Goal: Task Accomplishment & Management: Use online tool/utility

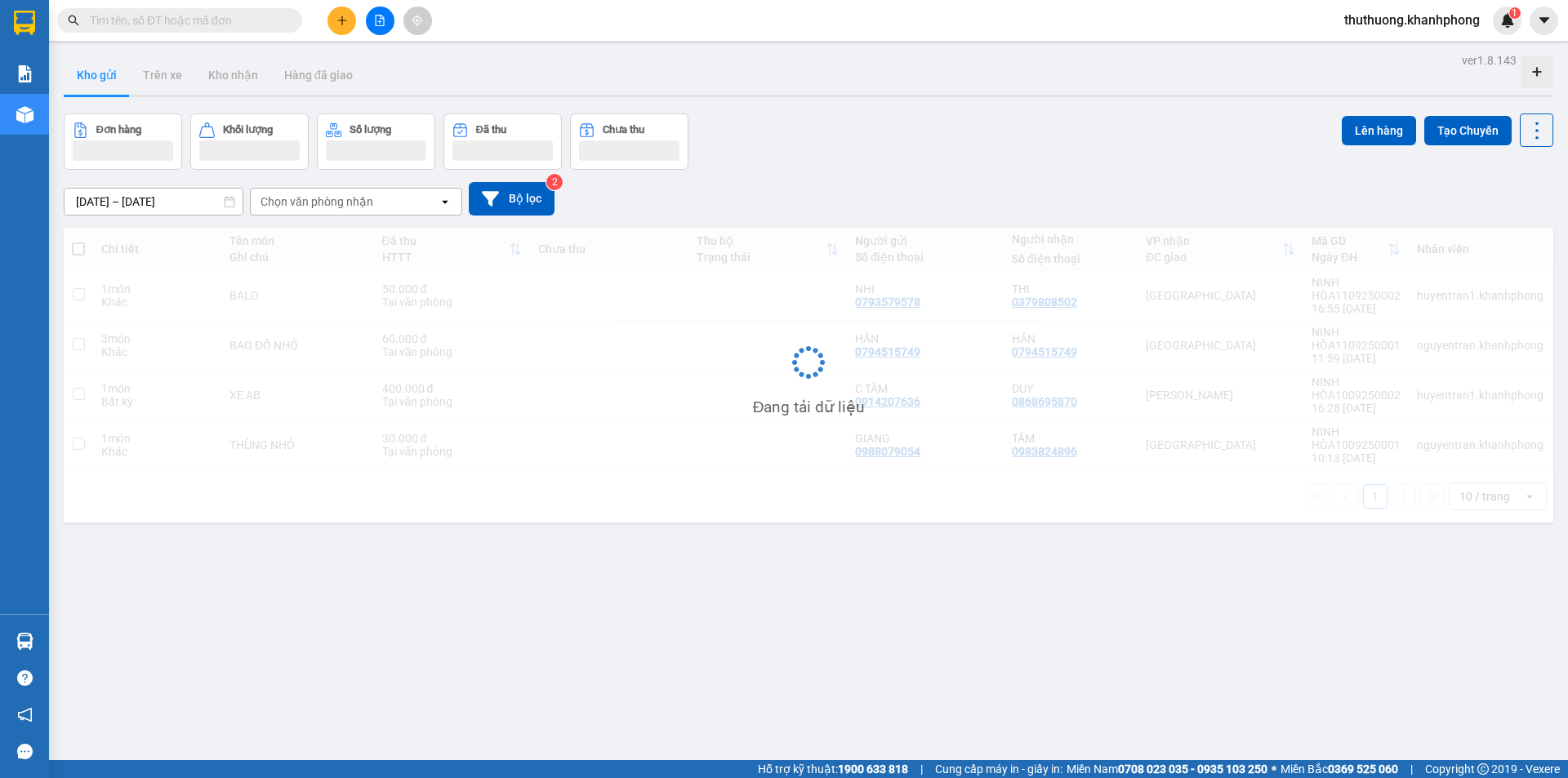
click at [222, 23] on input "text" at bounding box center [186, 21] width 193 height 18
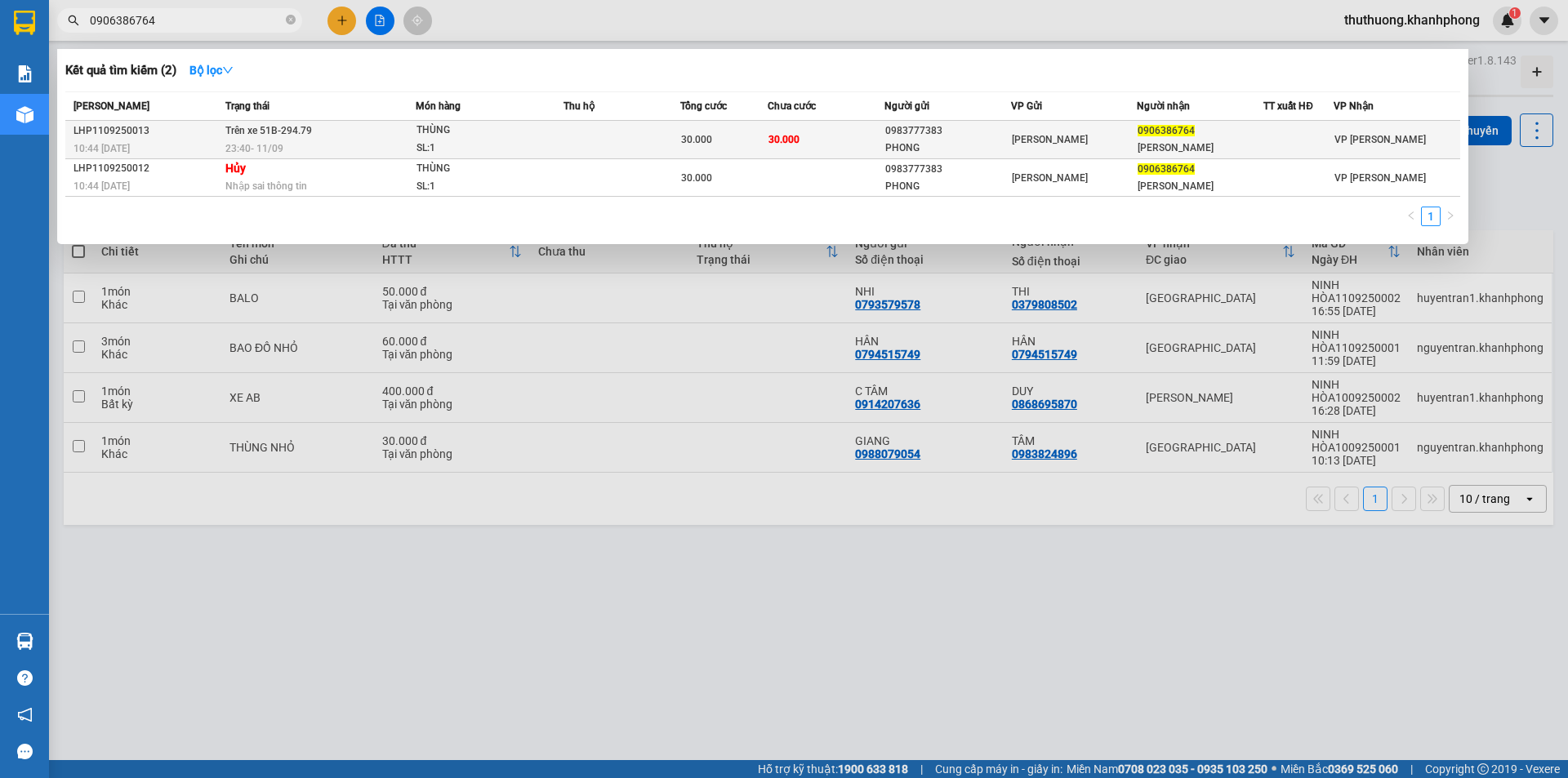
type input "0906386764"
click at [568, 148] on td at bounding box center [621, 140] width 117 height 38
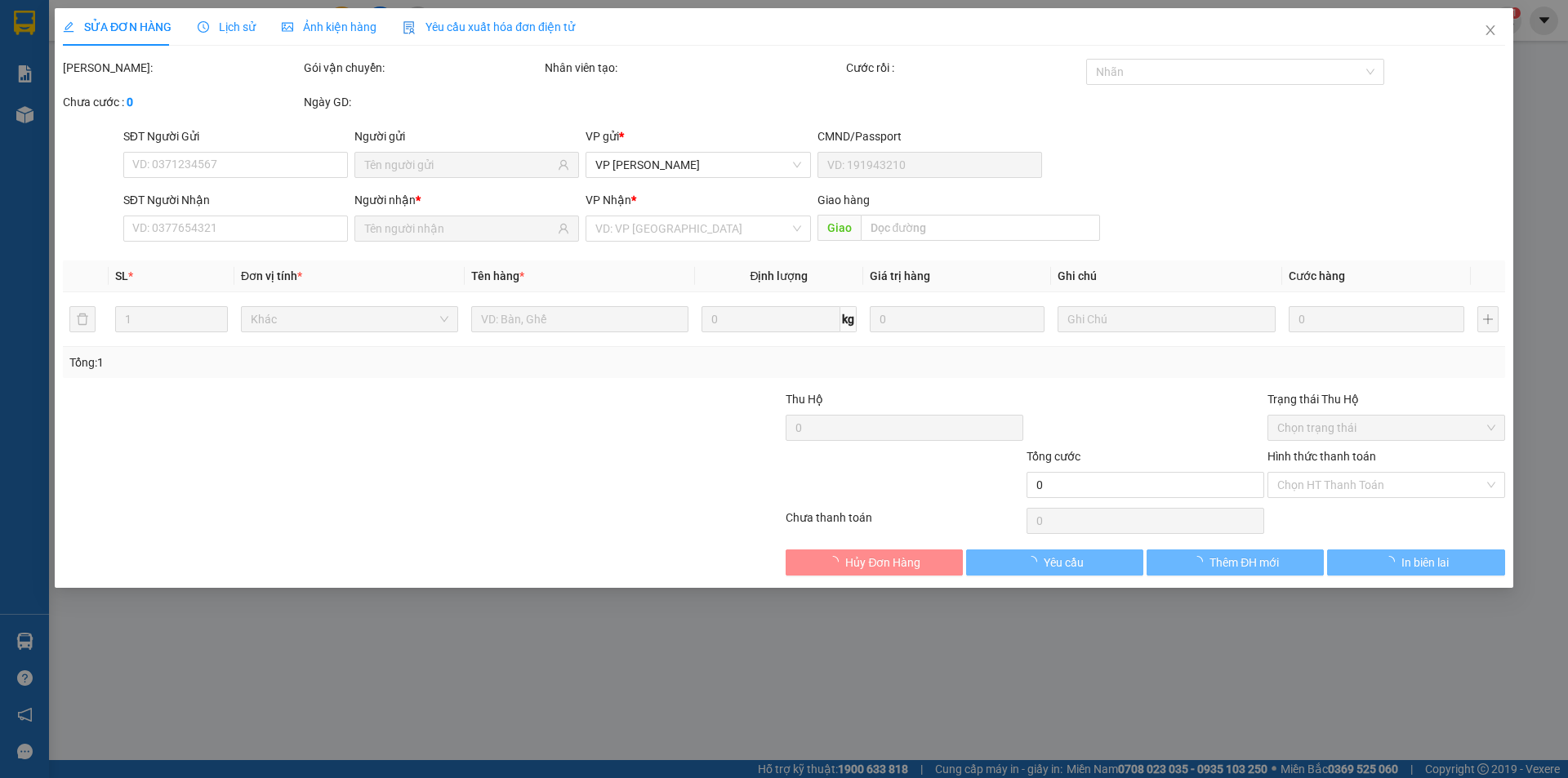
type input "0983777383"
type input "PHONG"
type input "0906386764"
type input "[PERSON_NAME]"
type input "30.000"
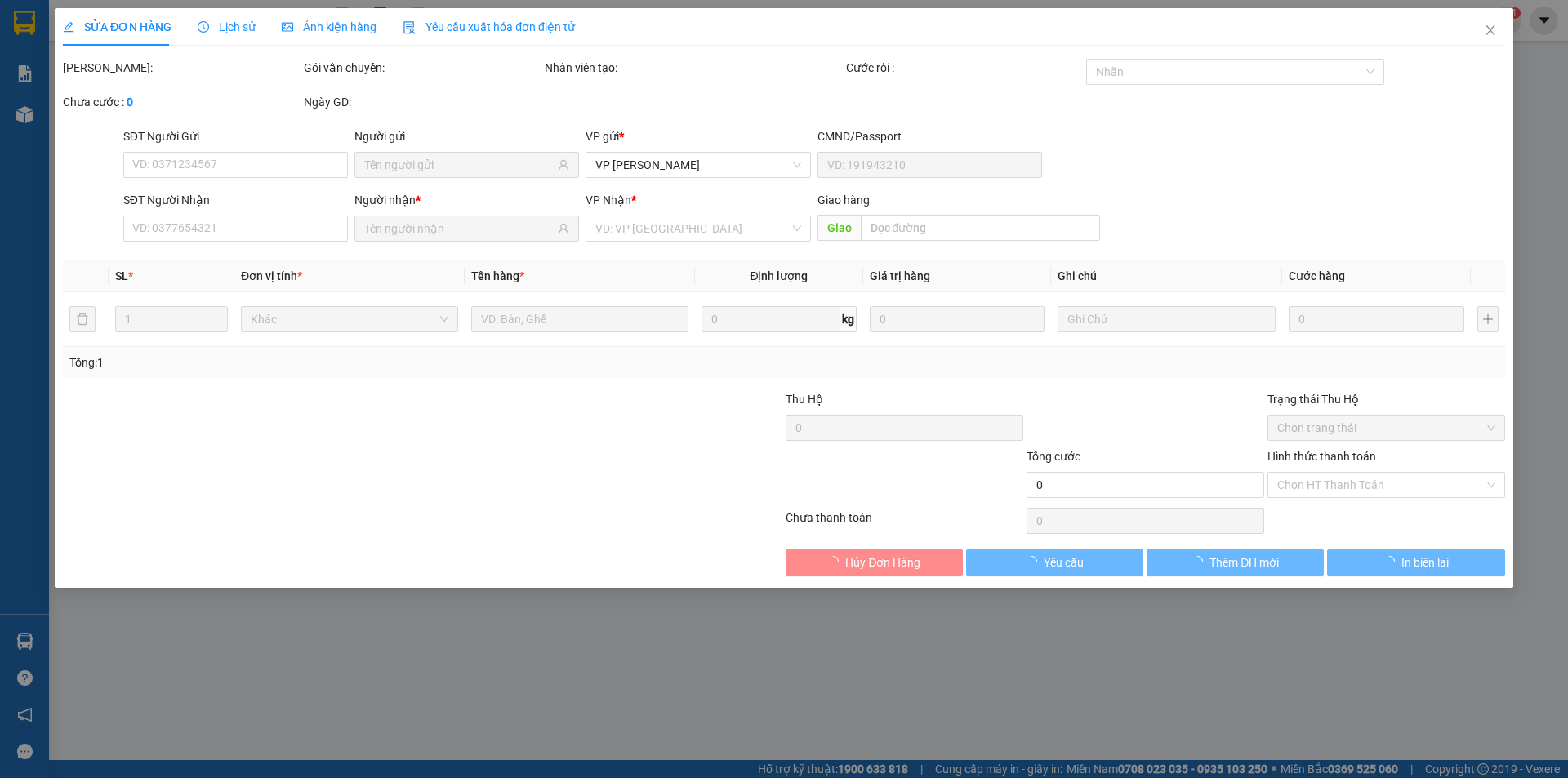
type input "30.000"
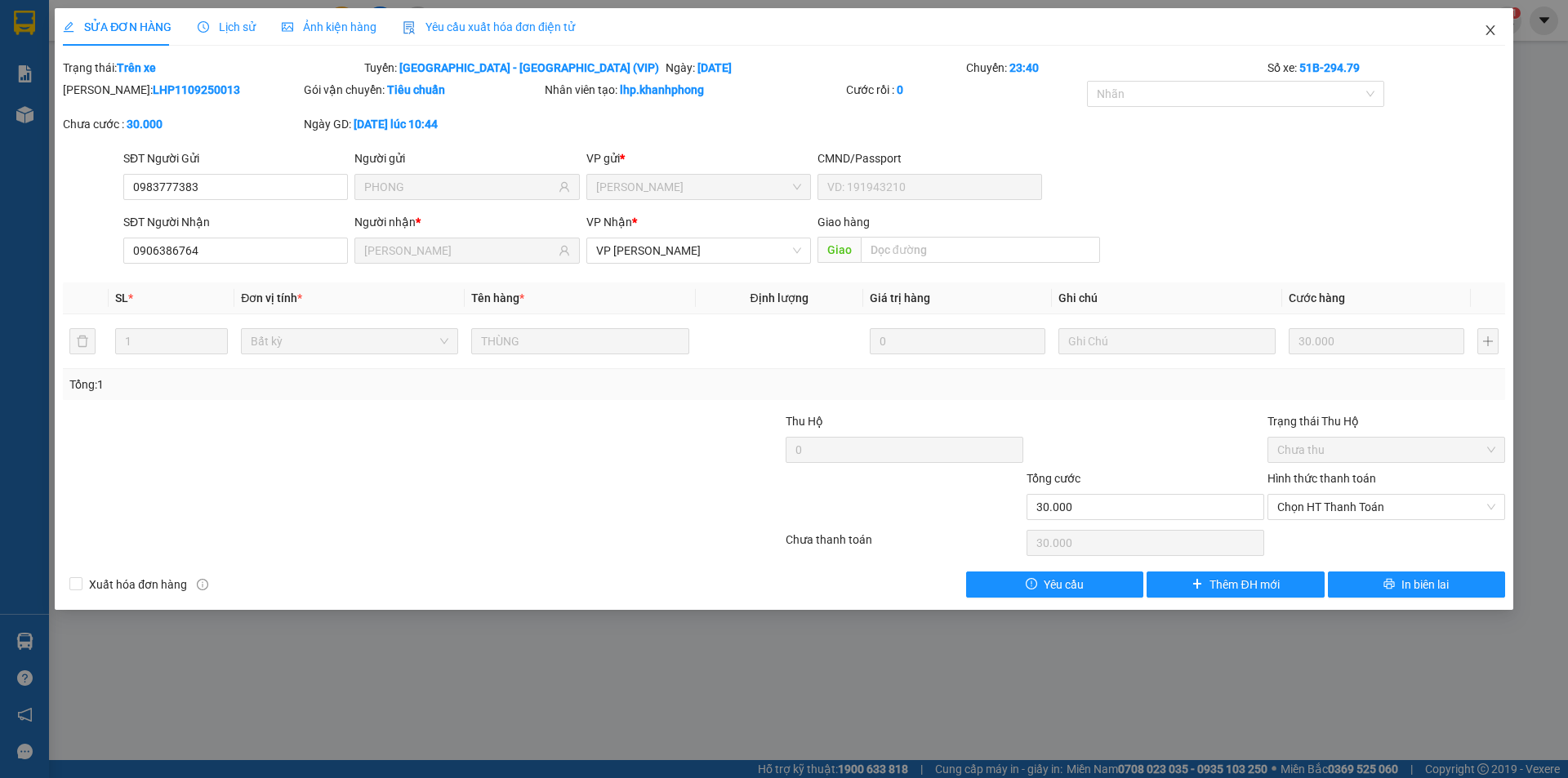
click at [1493, 28] on icon "close" at bounding box center [1489, 31] width 9 height 10
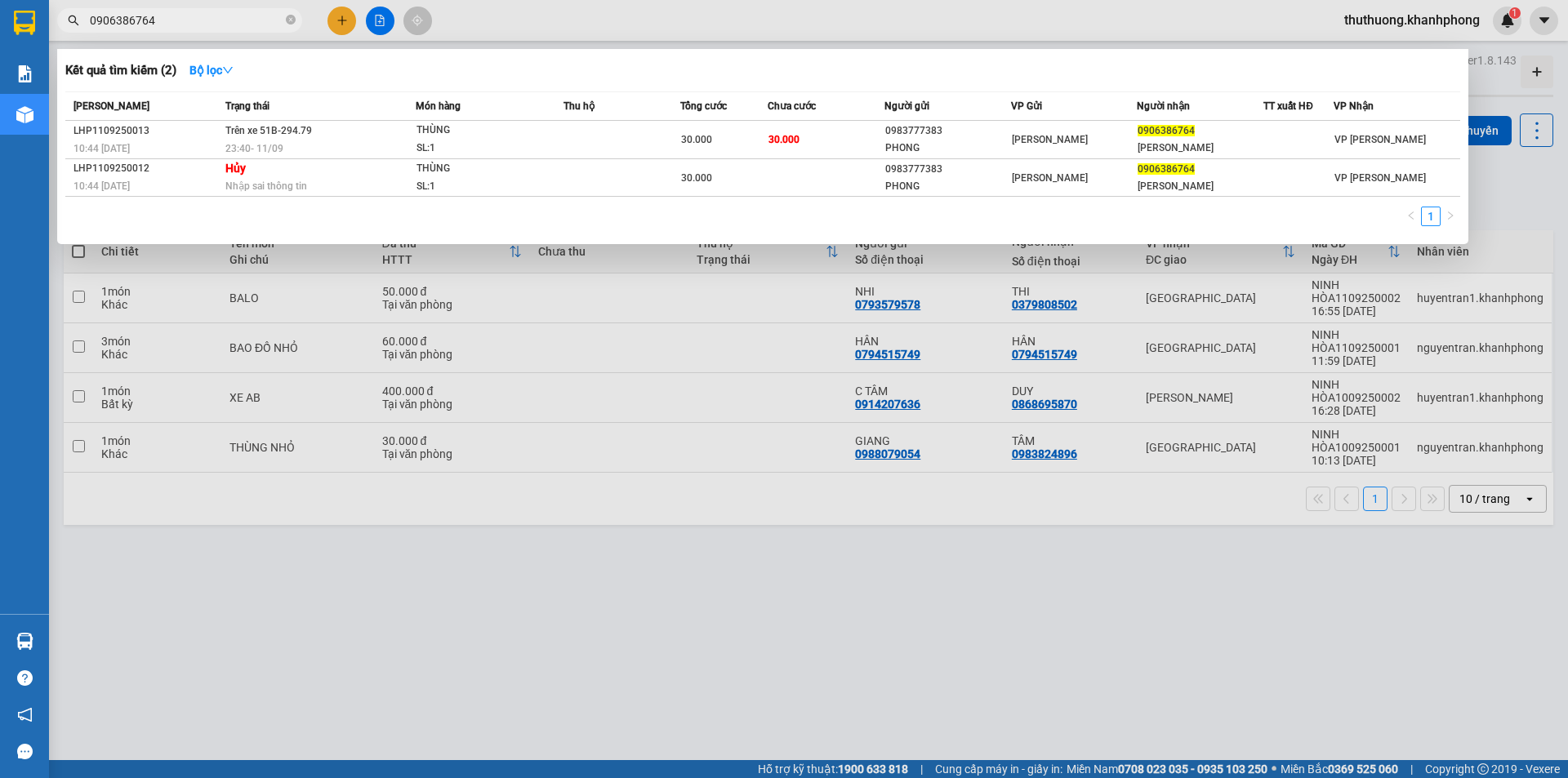
click at [218, 12] on input "0906386764" at bounding box center [186, 21] width 193 height 18
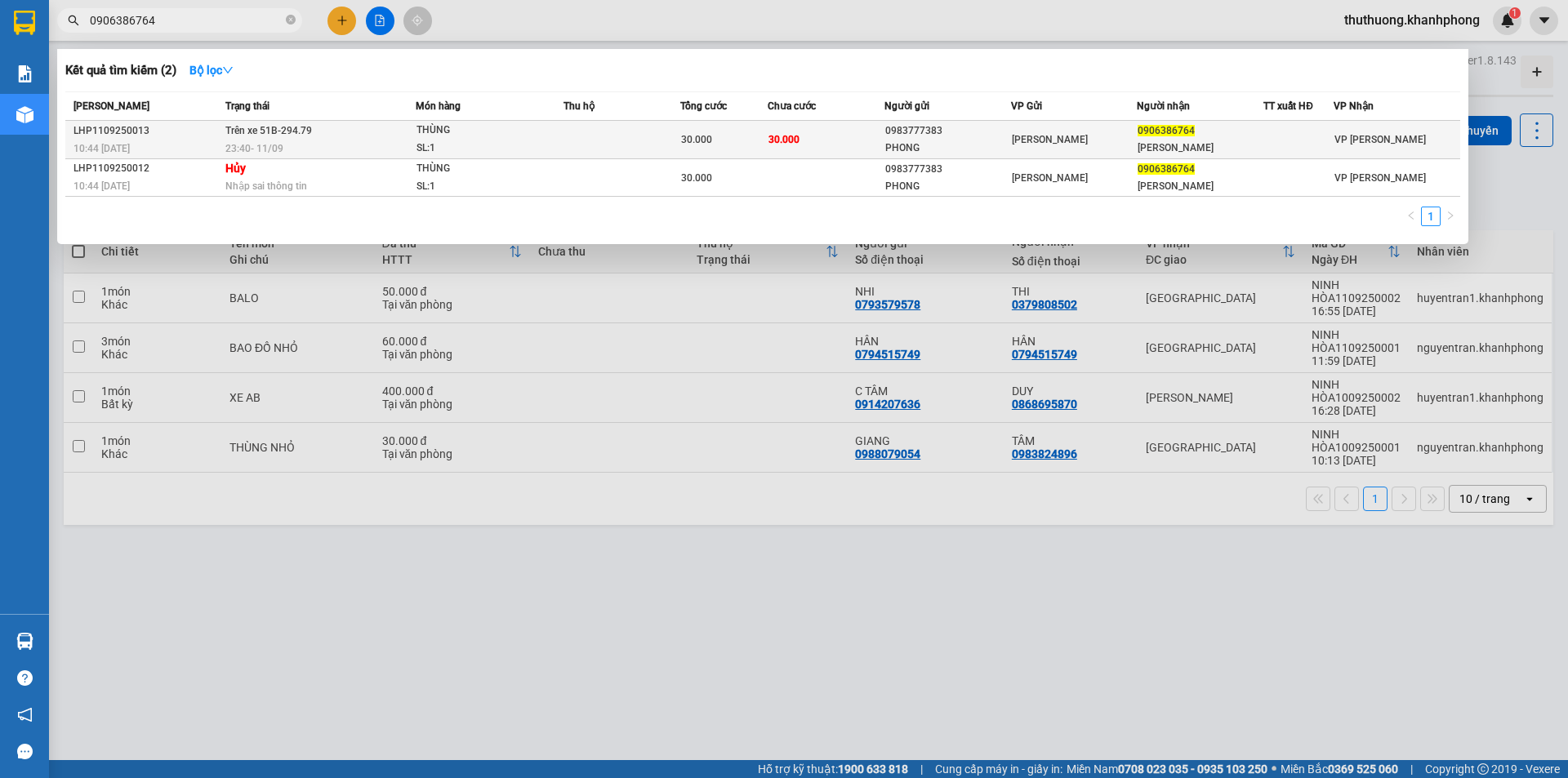
click at [481, 139] on div "THÙNG" at bounding box center [478, 131] width 122 height 18
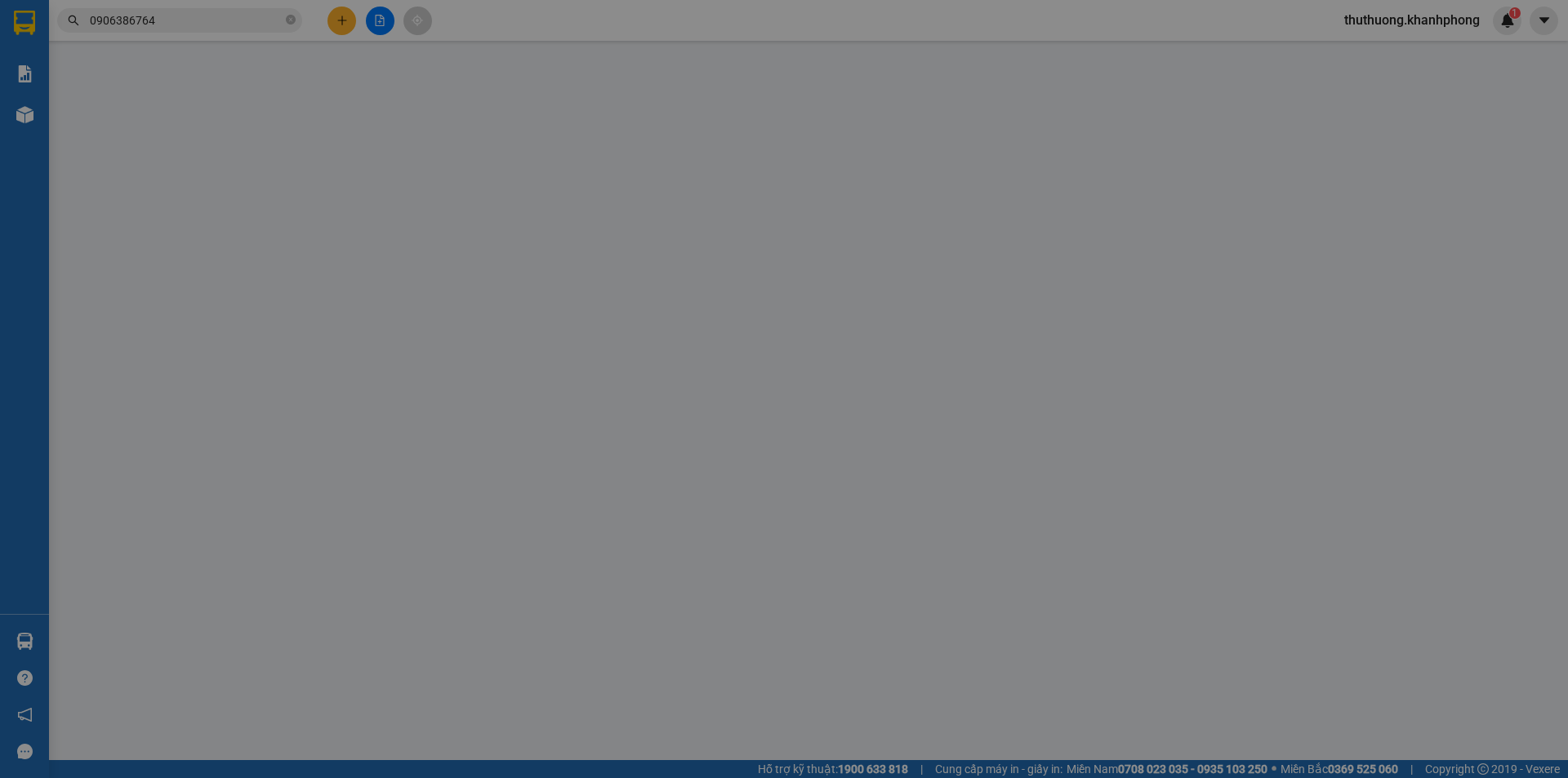
type input "0983777383"
type input "PHONG"
type input "0906386764"
type input "[PERSON_NAME]"
type input "30.000"
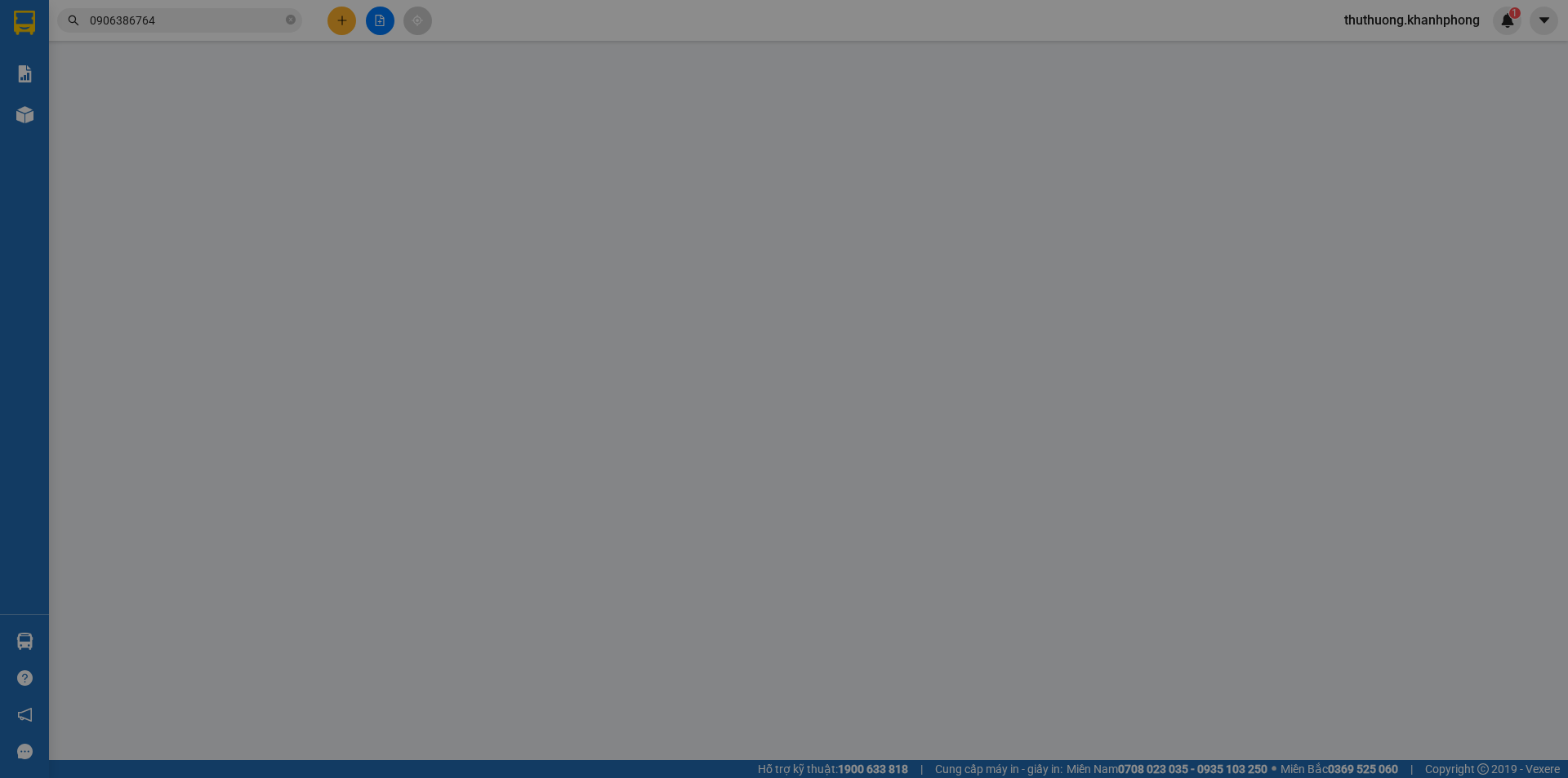
type input "30.000"
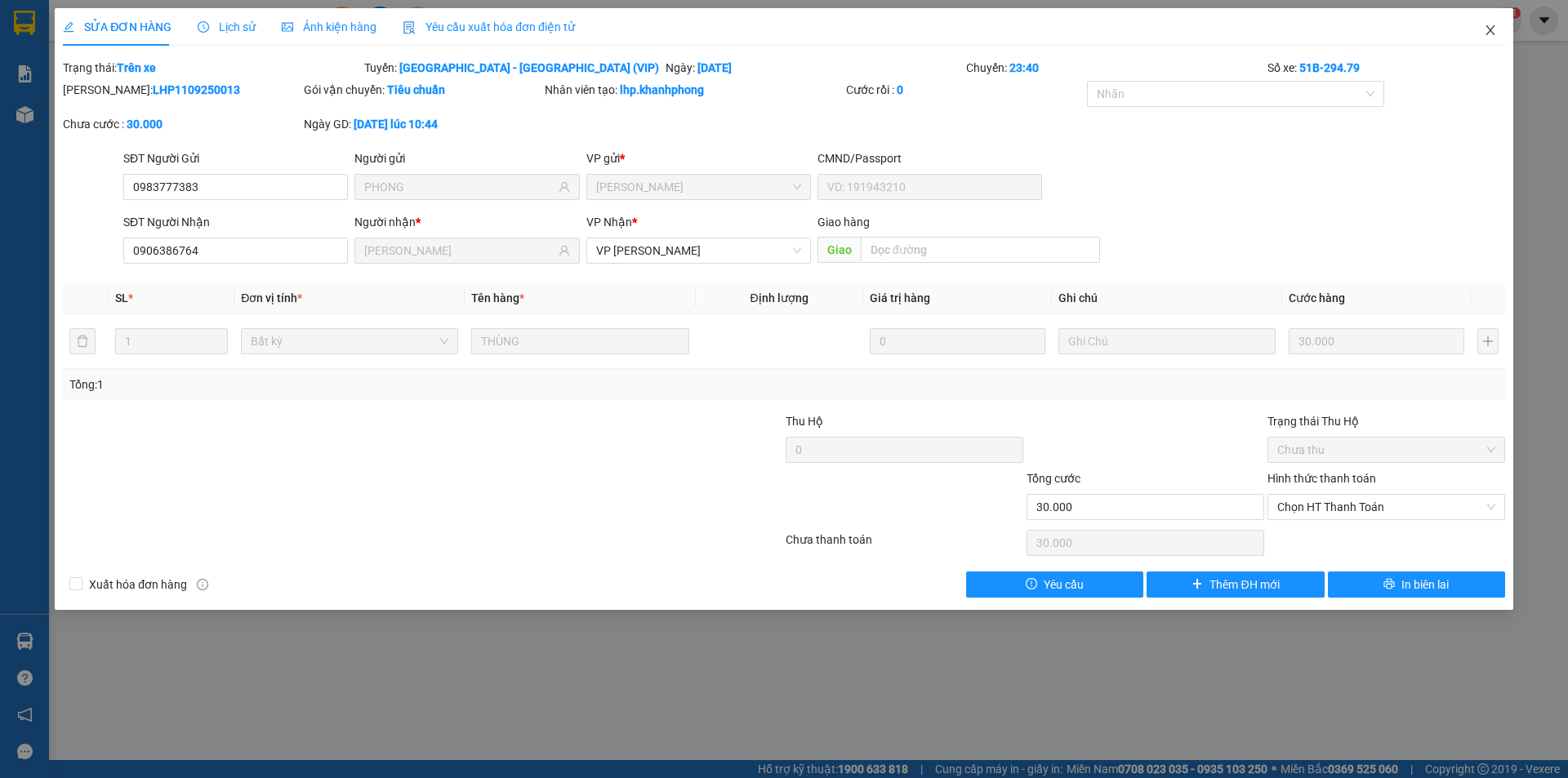
click at [1490, 27] on icon "close" at bounding box center [1490, 31] width 13 height 13
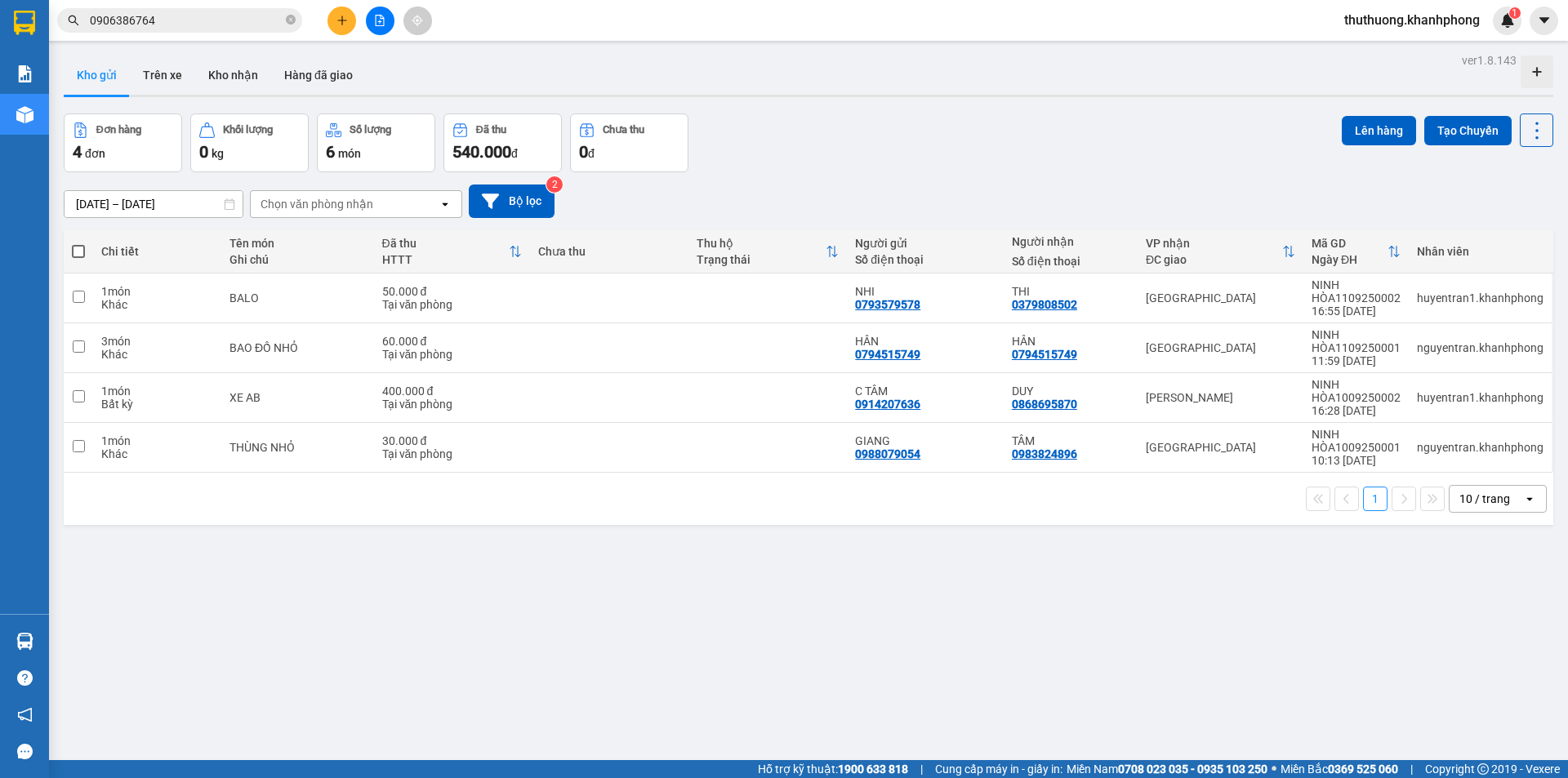
click at [227, 21] on input "0906386764" at bounding box center [186, 21] width 193 height 18
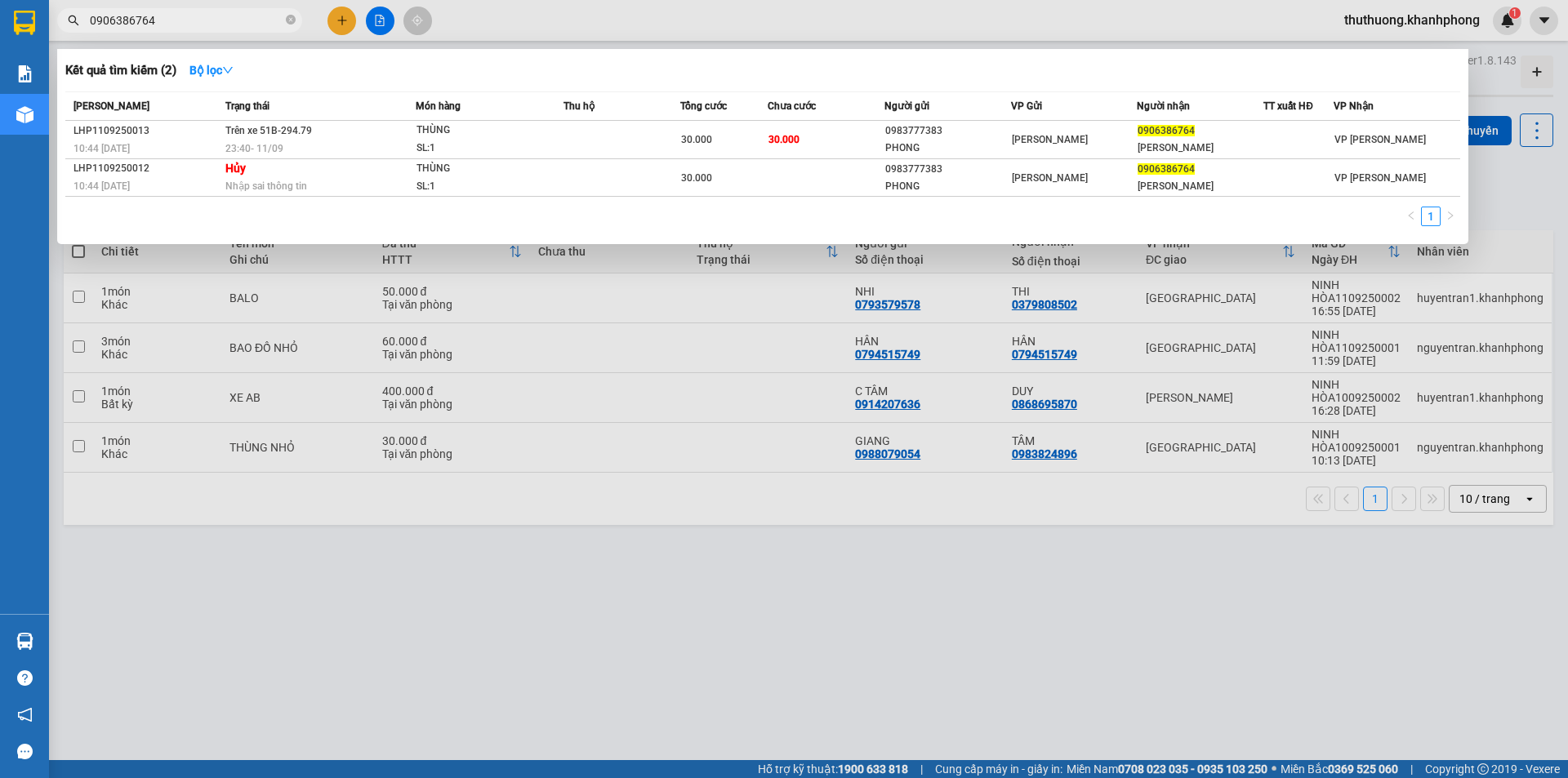
click at [1392, 69] on div "Kết quả tìm kiếm ( 2 ) Bộ lọc" at bounding box center [762, 70] width 1395 height 26
click at [1335, 66] on div "Kết quả tìm kiếm ( 2 ) Bộ lọc" at bounding box center [762, 70] width 1395 height 26
click at [1512, 181] on div at bounding box center [784, 389] width 1568 height 778
